Goal: Task Accomplishment & Management: Use online tool/utility

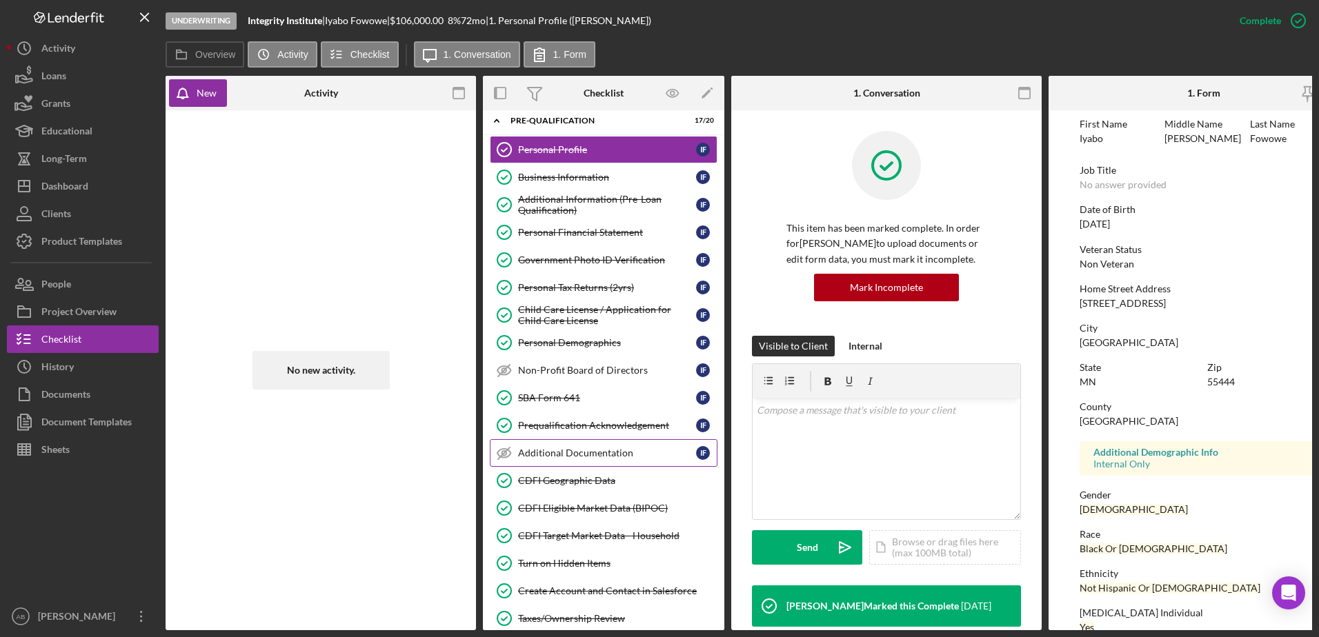
scroll to position [69, 0]
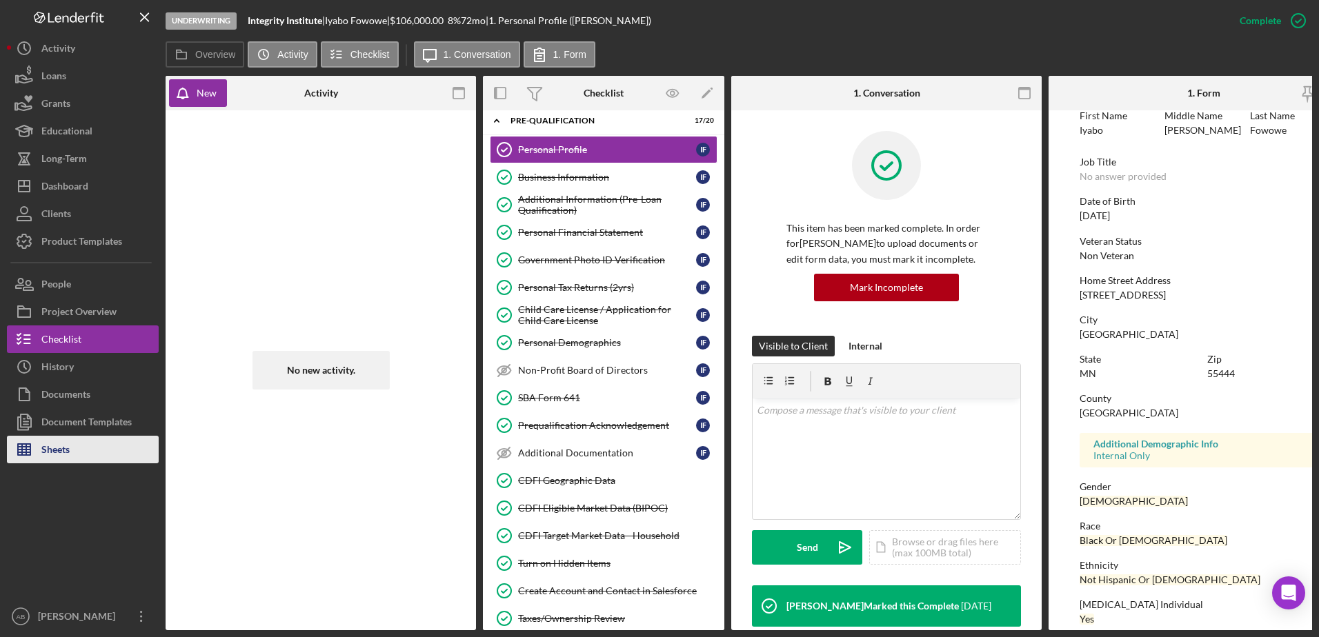
click at [57, 451] on div "Sheets" at bounding box center [55, 451] width 28 height 31
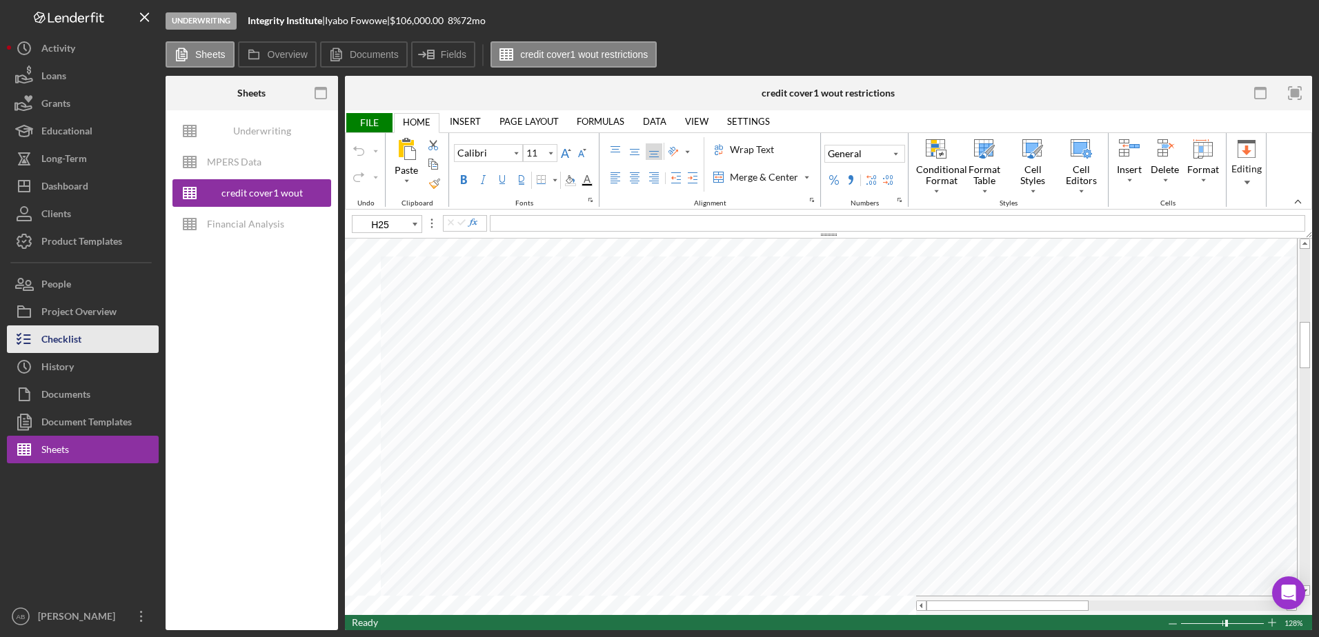
click at [53, 336] on div "Checklist" at bounding box center [61, 341] width 40 height 31
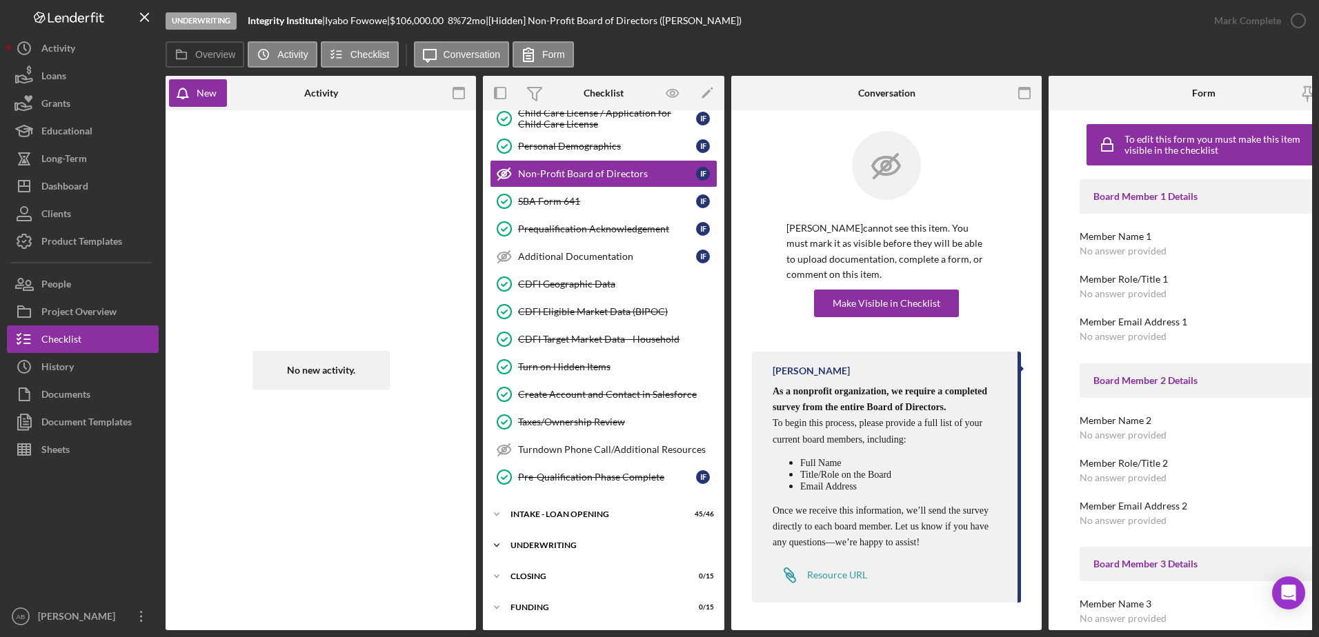
scroll to position [207, 0]
click at [587, 539] on div "Icon/Expander UNDERWRITING 0 / 20" at bounding box center [603, 545] width 241 height 28
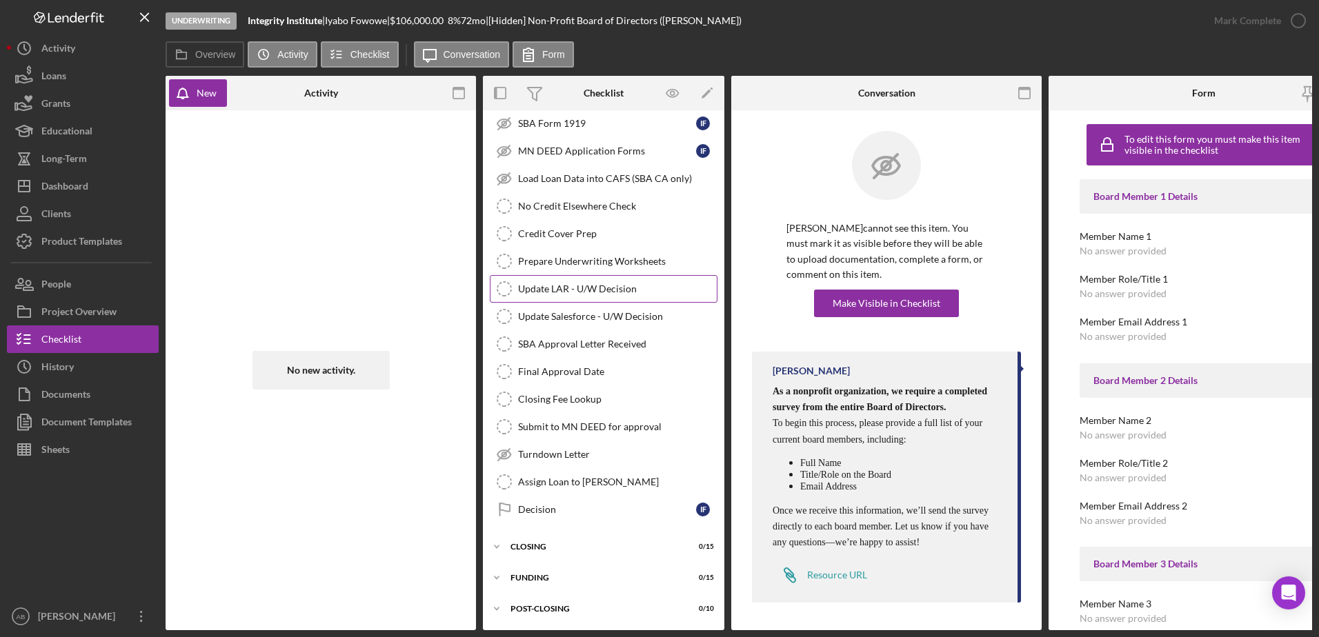
scroll to position [592, 0]
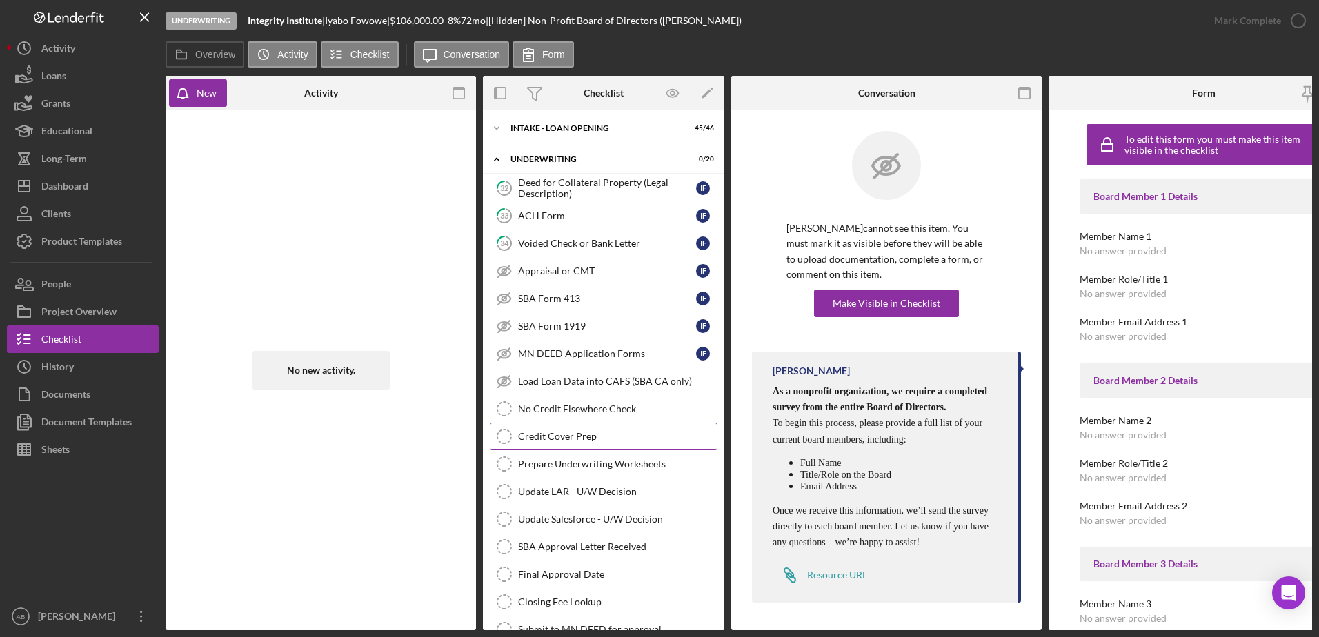
click at [549, 436] on div "Credit Cover Prep" at bounding box center [617, 436] width 199 height 11
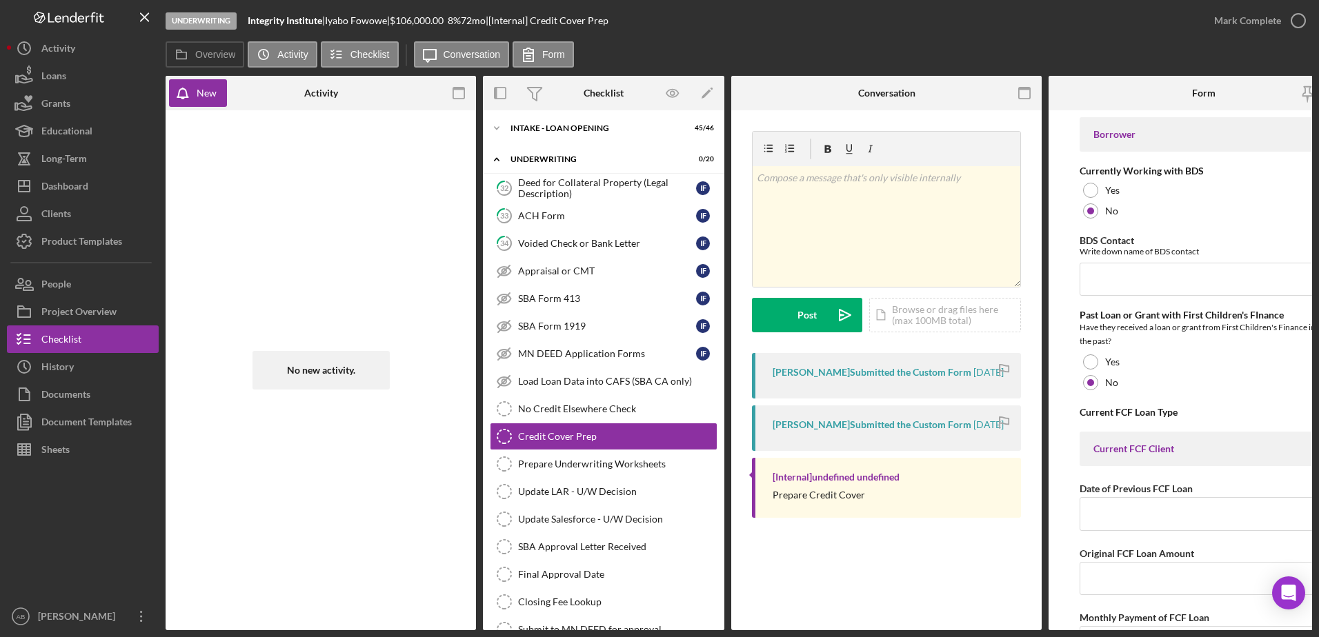
scroll to position [0, 47]
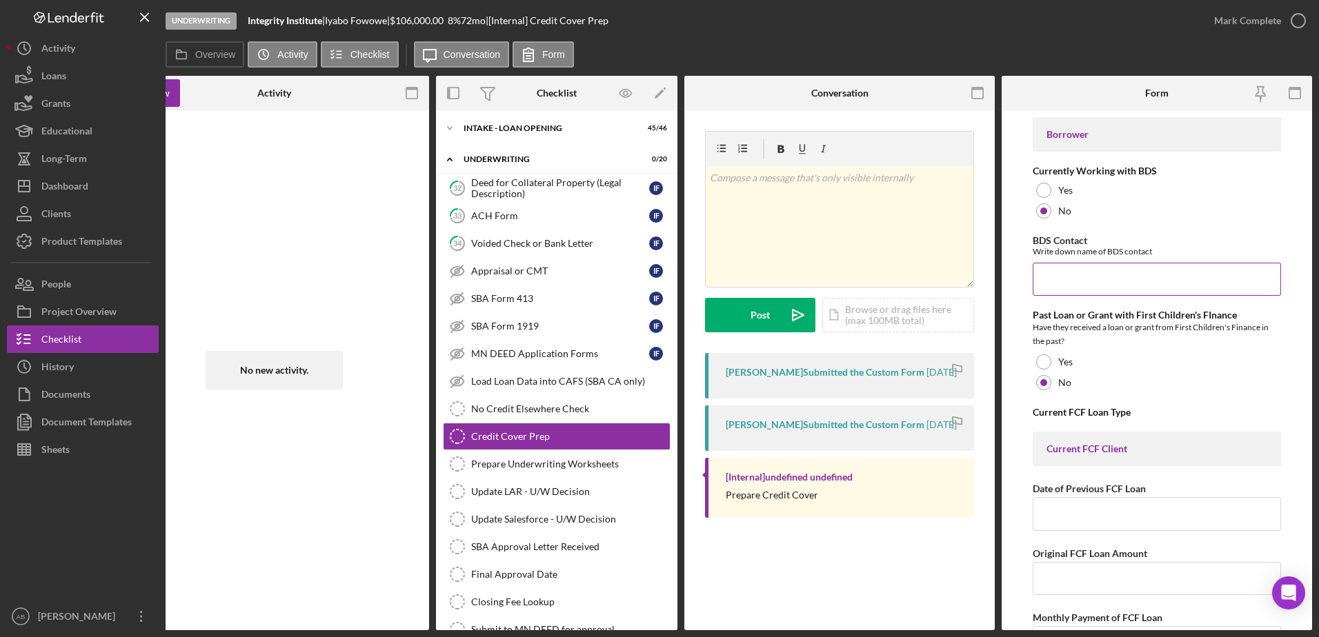
click at [1104, 285] on input "BDS Contact" at bounding box center [1156, 279] width 248 height 33
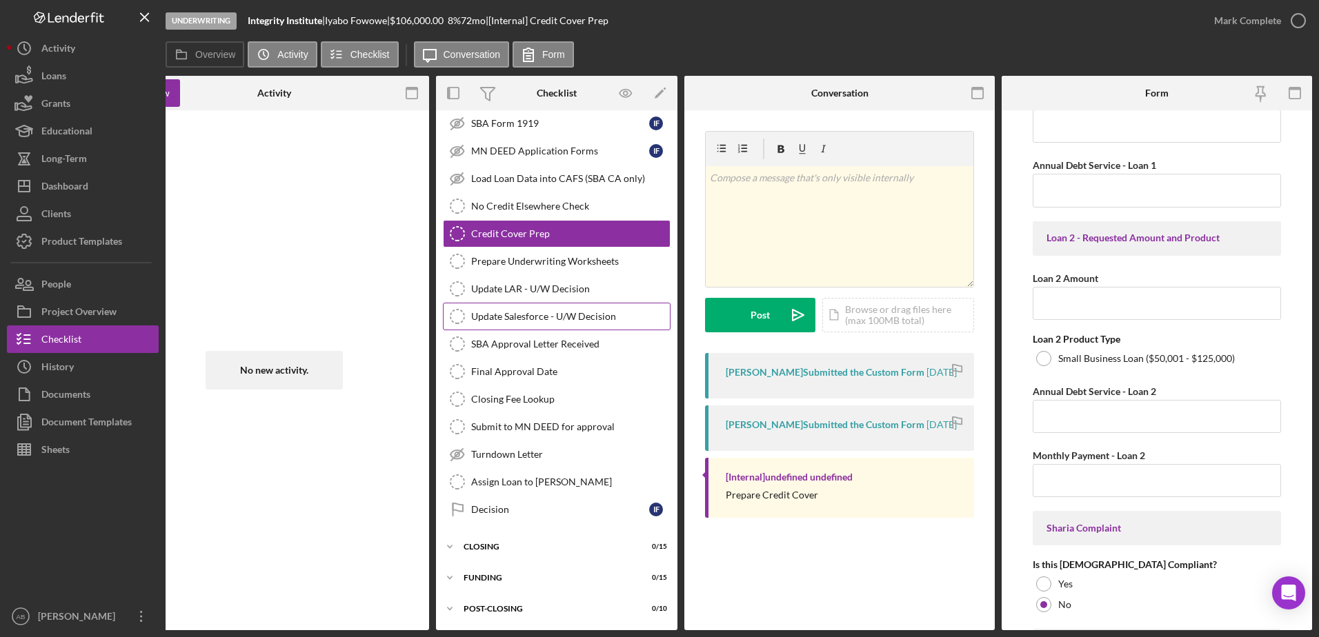
scroll to position [523, 0]
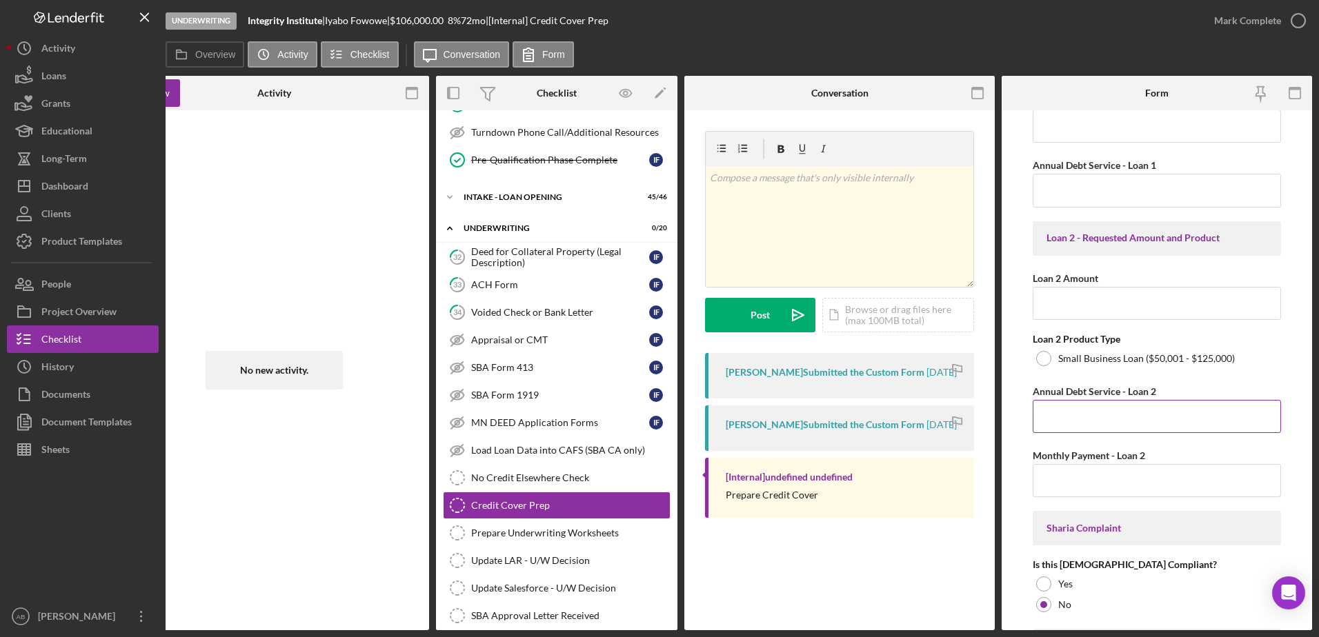
type input "N/A"
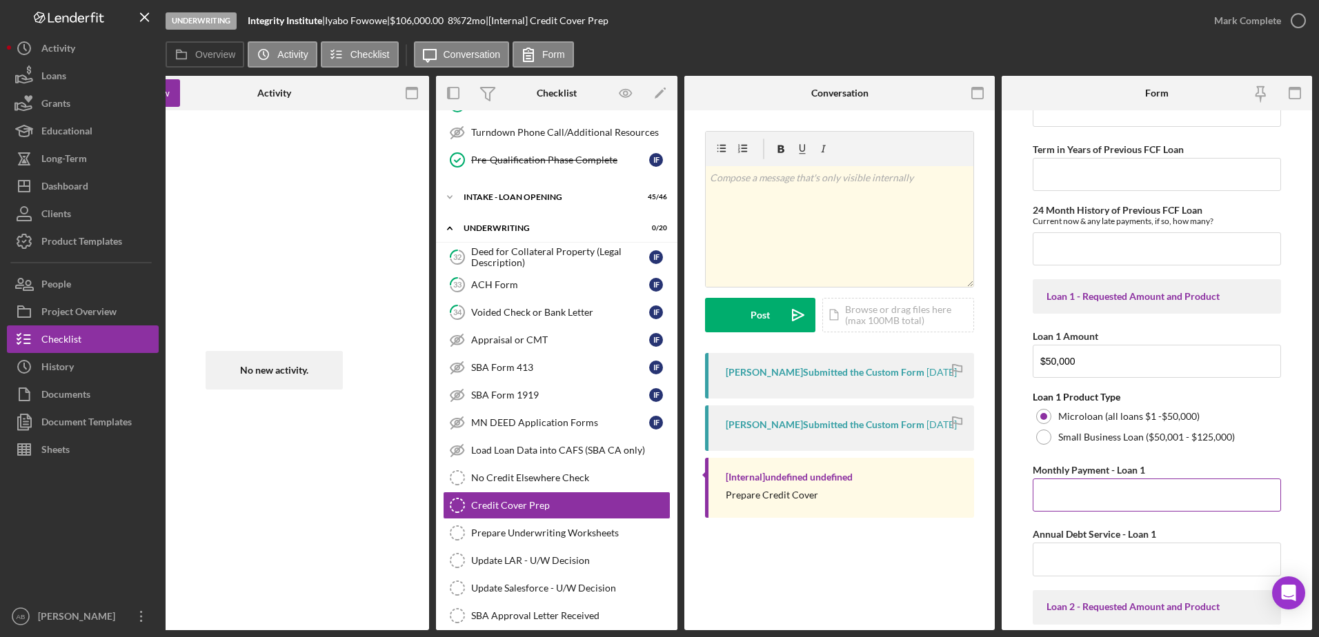
scroll to position [621, 0]
